Goal: Transaction & Acquisition: Obtain resource

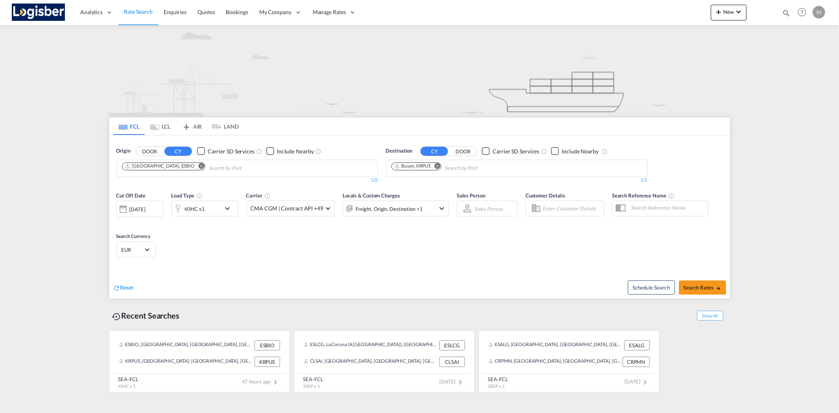
click at [198, 164] on md-icon "Remove" at bounding box center [201, 166] width 6 height 6
type input "a"
type input "barcelona"
click at [166, 183] on div "Barcelona Spain ESBCN" at bounding box center [183, 187] width 150 height 24
click at [437, 167] on md-icon "Remove" at bounding box center [437, 166] width 6 height 6
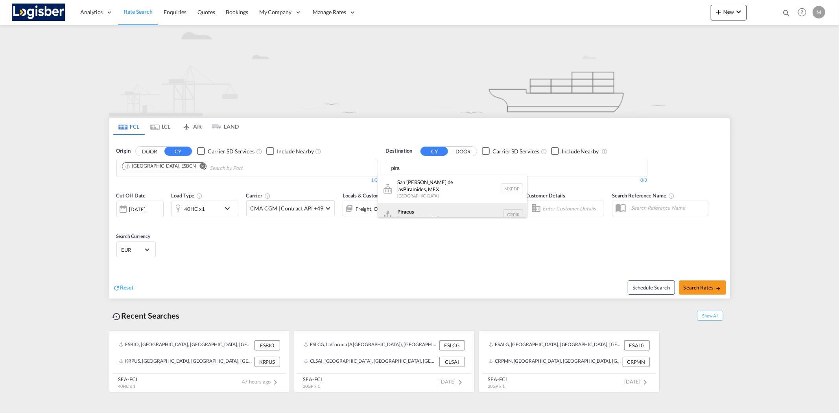
type input "pira"
click at [408, 206] on div "Pira eus Greece GRPIR" at bounding box center [453, 215] width 150 height 24
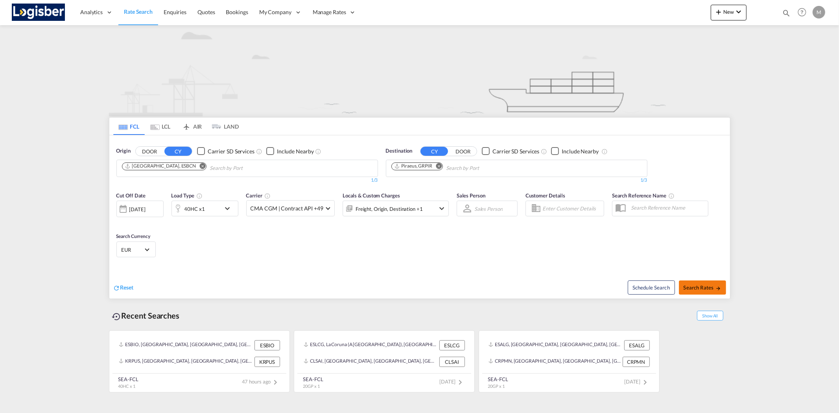
click at [700, 289] on span "Search Rates" at bounding box center [703, 288] width 38 height 6
type input "ESBCN to GRPIR / 25 Sep 2025"
